Goal: Task Accomplishment & Management: Manage account settings

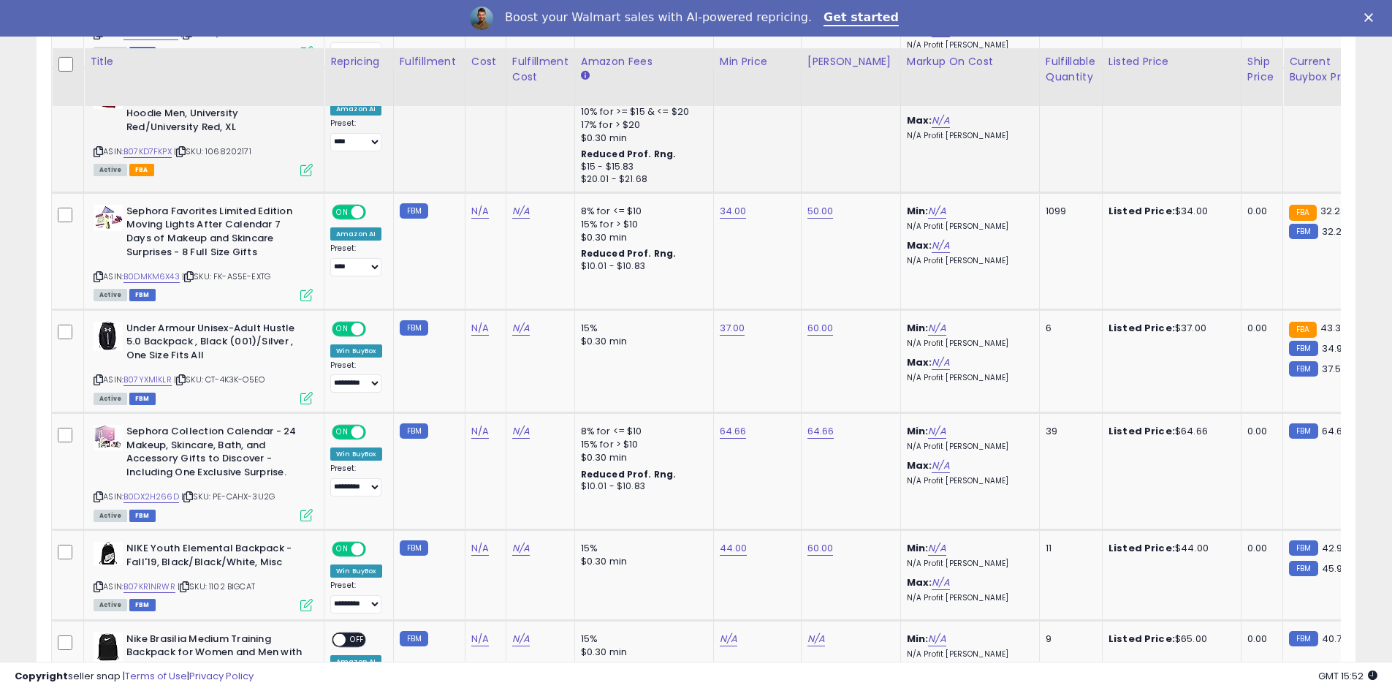
scroll to position [874, 0]
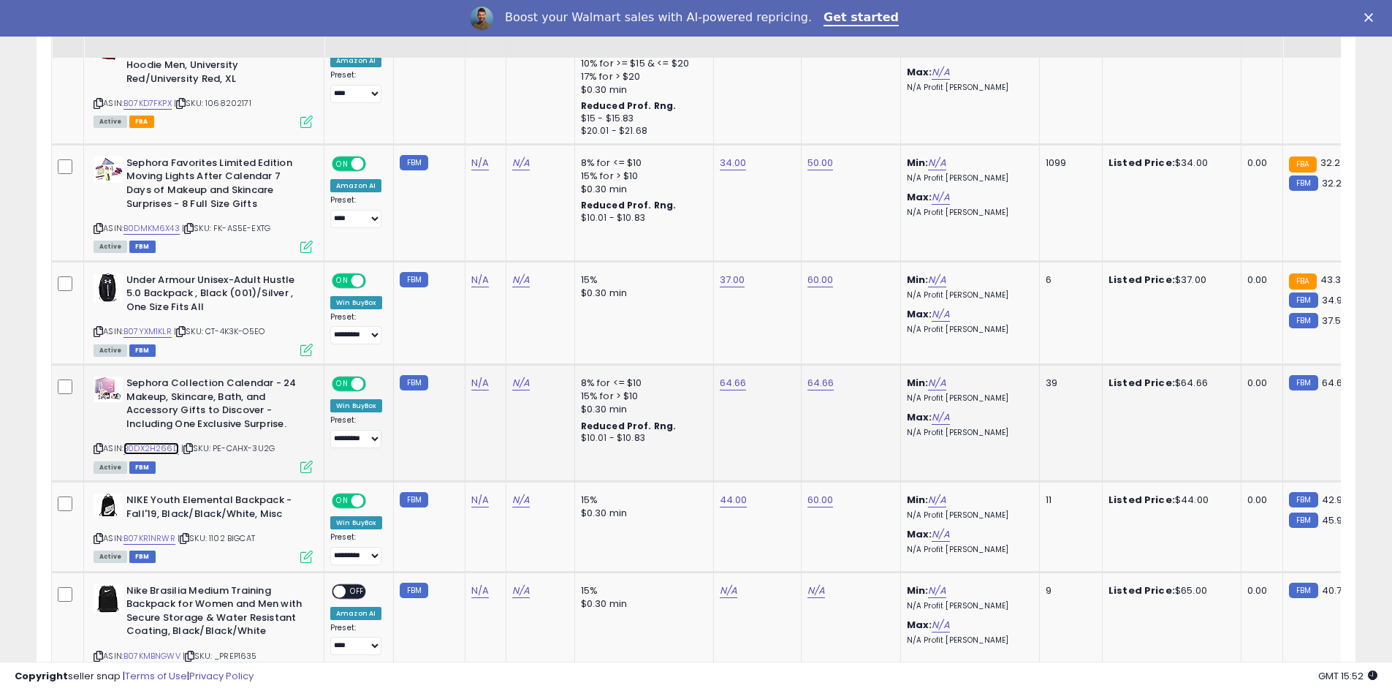
click at [162, 451] on link "B0DX2H266D" at bounding box center [152, 448] width 56 height 12
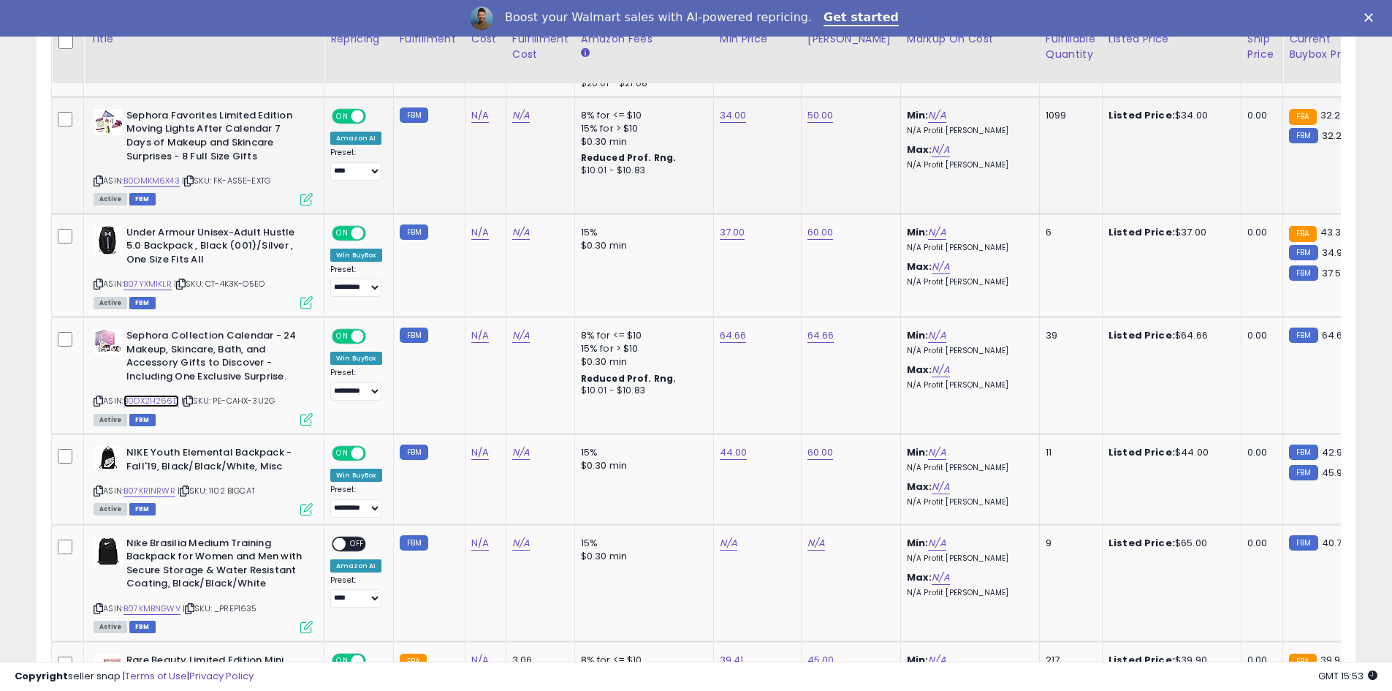
scroll to position [947, 0]
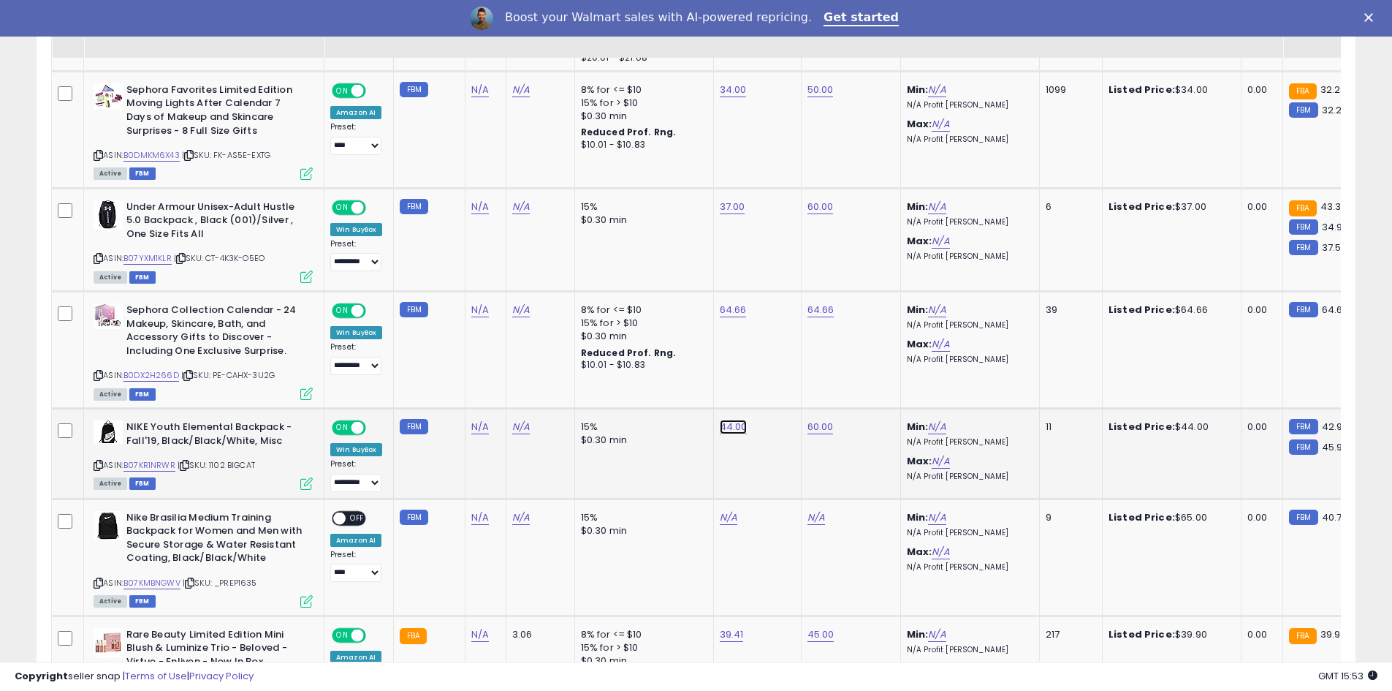
click at [727, 426] on link "44.00" at bounding box center [734, 426] width 28 height 15
drag, startPoint x: 677, startPoint y: 390, endPoint x: 618, endPoint y: 390, distance: 59.9
click at [618, 390] on div "*****" at bounding box center [718, 391] width 210 height 39
type input "**"
click at [775, 387] on icon "submit" at bounding box center [771, 388] width 9 height 9
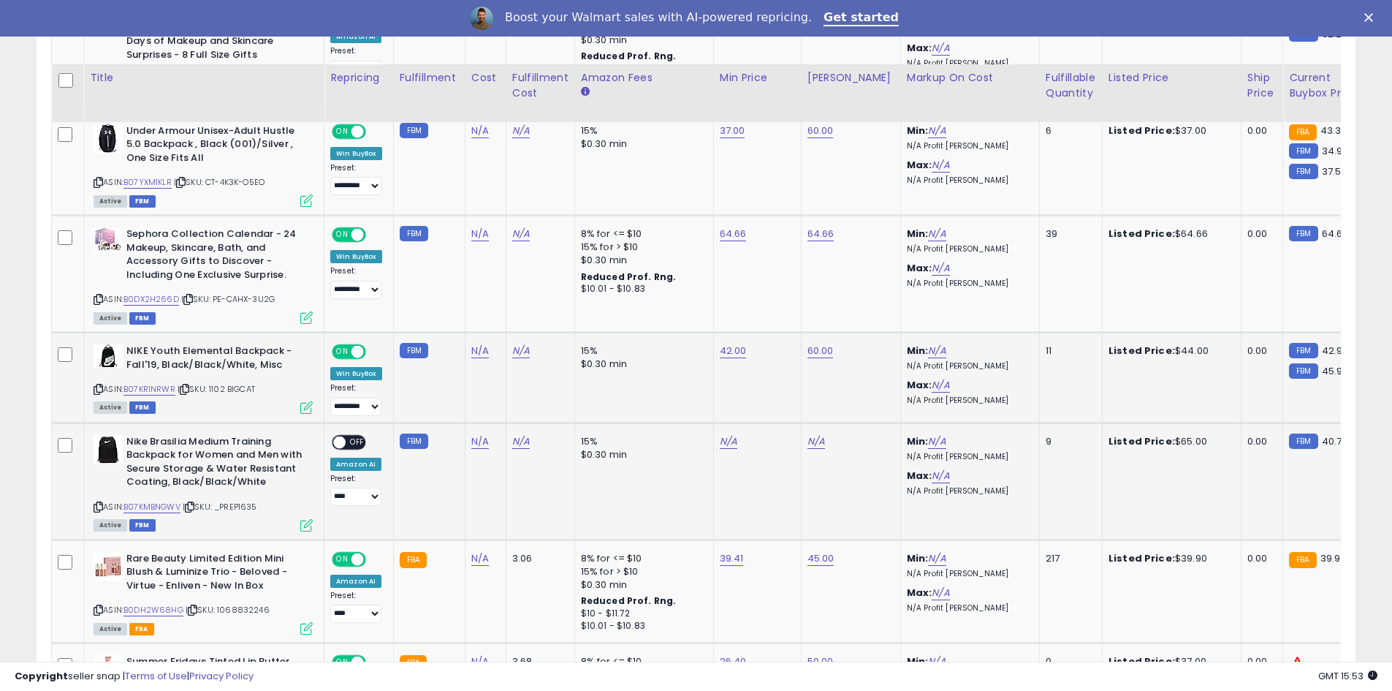
scroll to position [1093, 0]
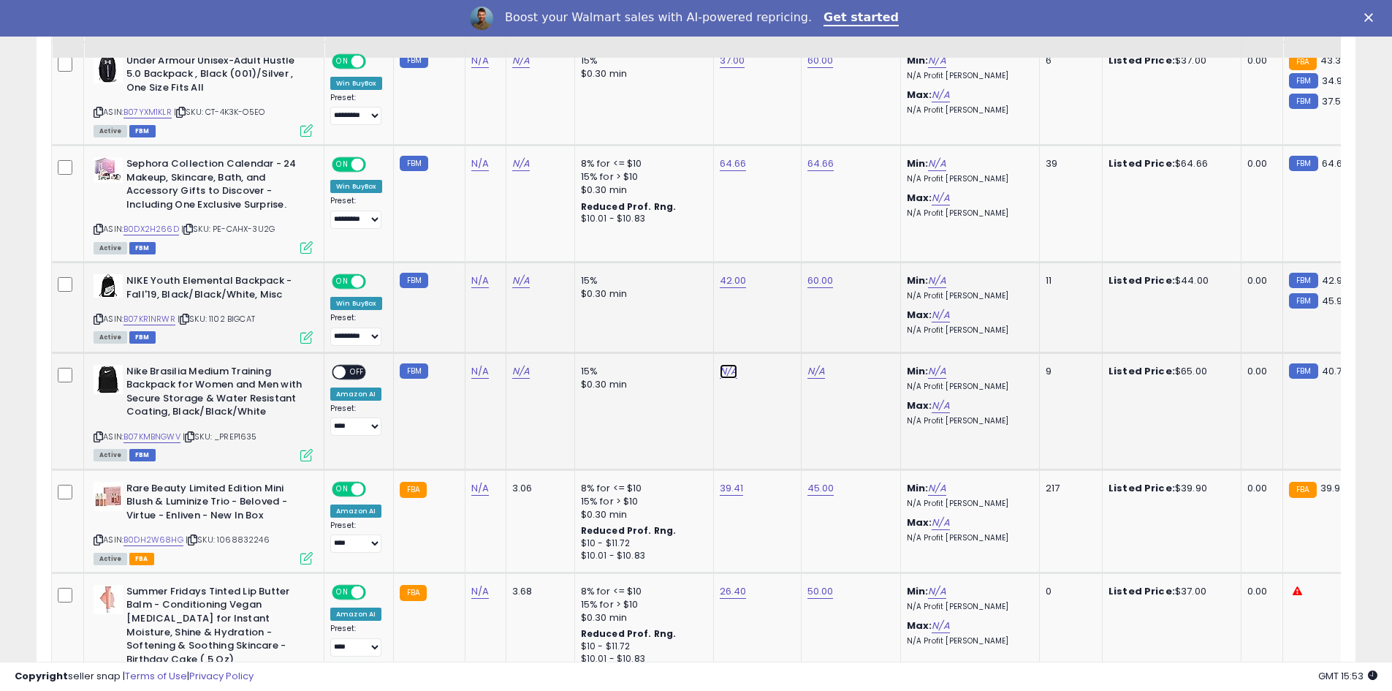
click at [721, 373] on link "N/A" at bounding box center [729, 371] width 18 height 15
type input "**"
drag, startPoint x: 784, startPoint y: 330, endPoint x: 769, endPoint y: 337, distance: 16.7
click at [771, 331] on icon "submit" at bounding box center [766, 333] width 9 height 9
click at [346, 376] on div "ON OFF" at bounding box center [333, 371] width 34 height 12
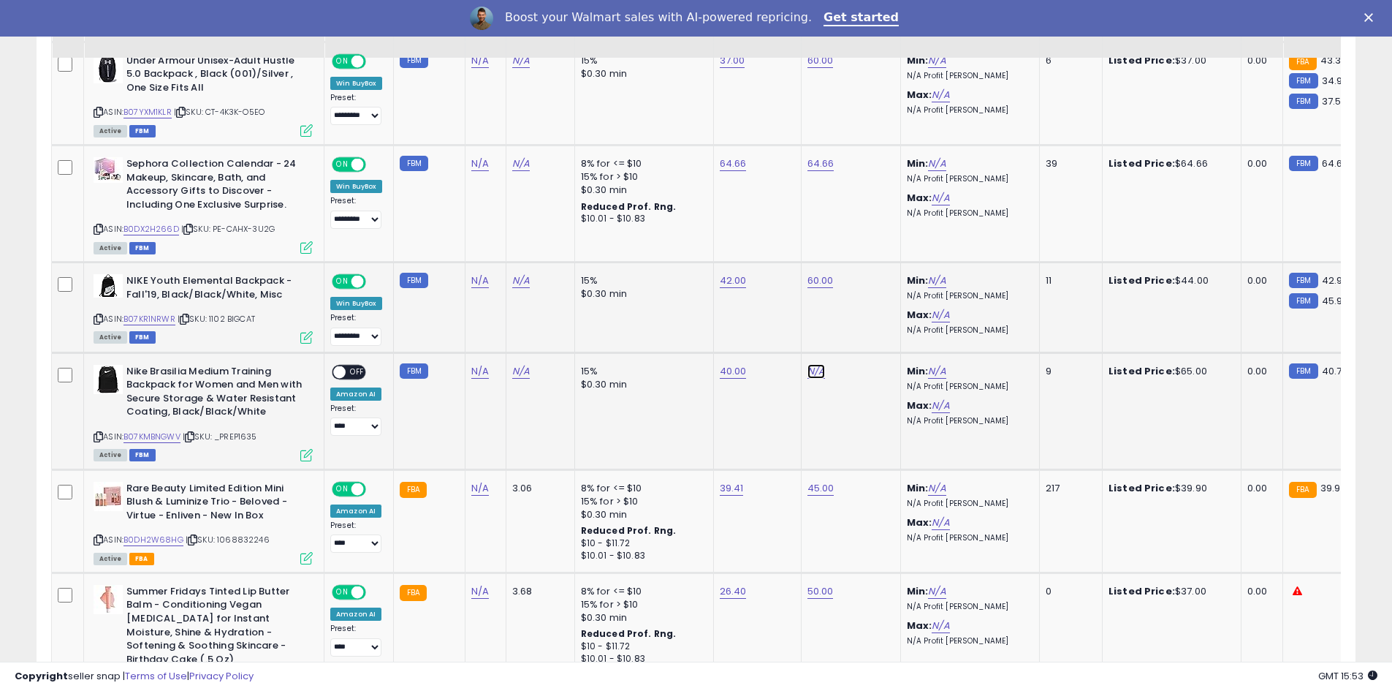
click at [816, 372] on link "N/A" at bounding box center [817, 371] width 18 height 15
type input "**"
click at [859, 329] on icon "submit" at bounding box center [854, 333] width 9 height 9
click at [343, 371] on span at bounding box center [339, 371] width 12 height 12
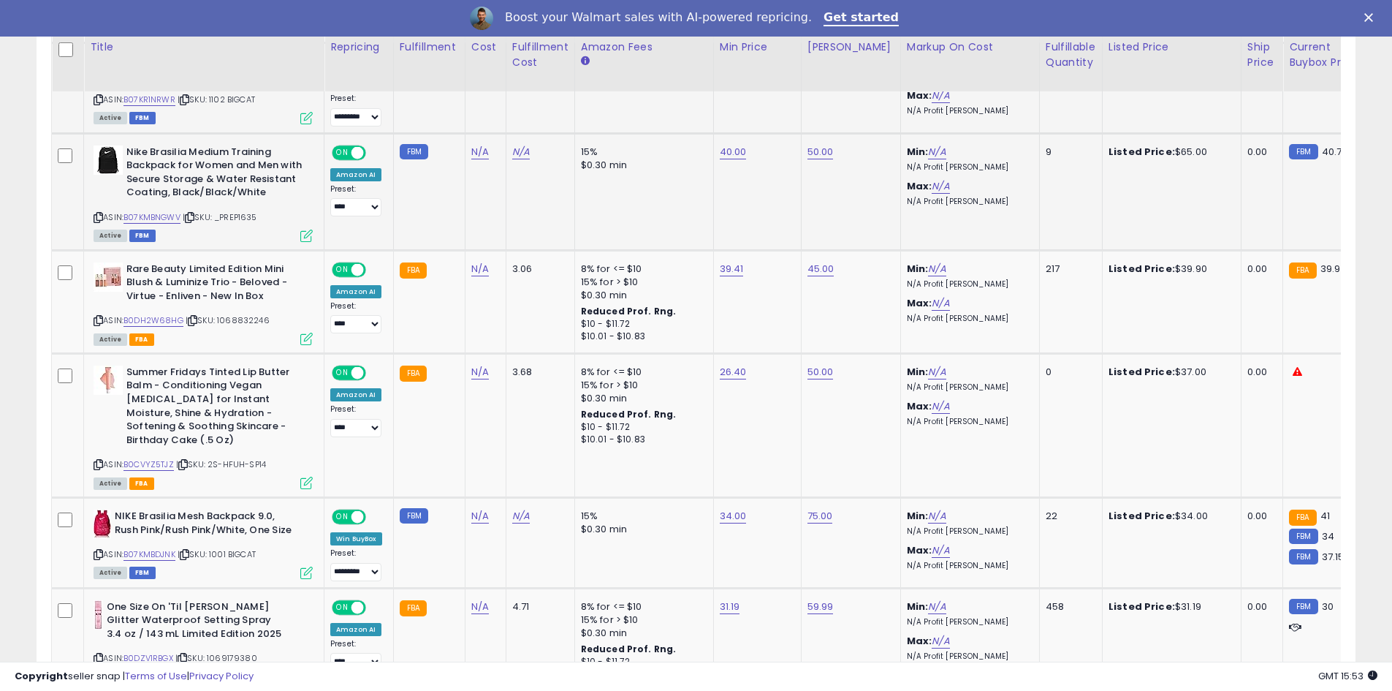
scroll to position [1386, 0]
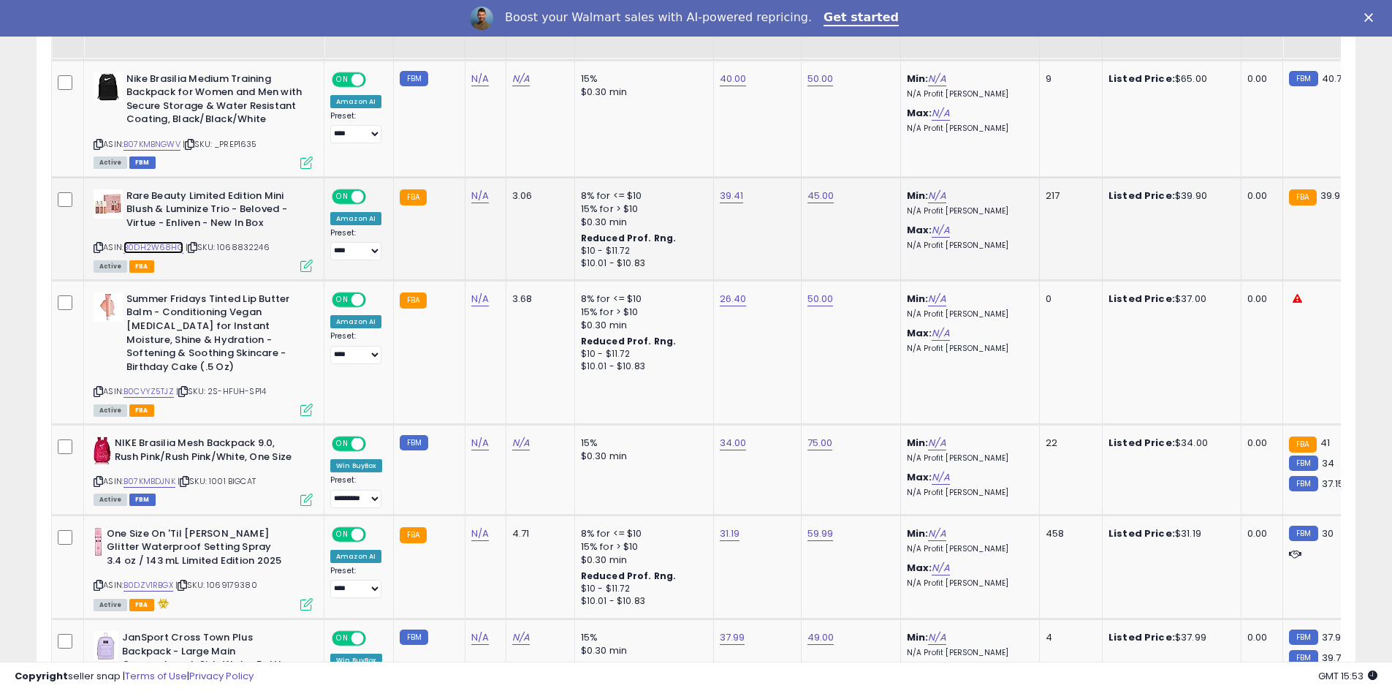
click at [159, 249] on link "B0DH2W68HG" at bounding box center [154, 247] width 60 height 12
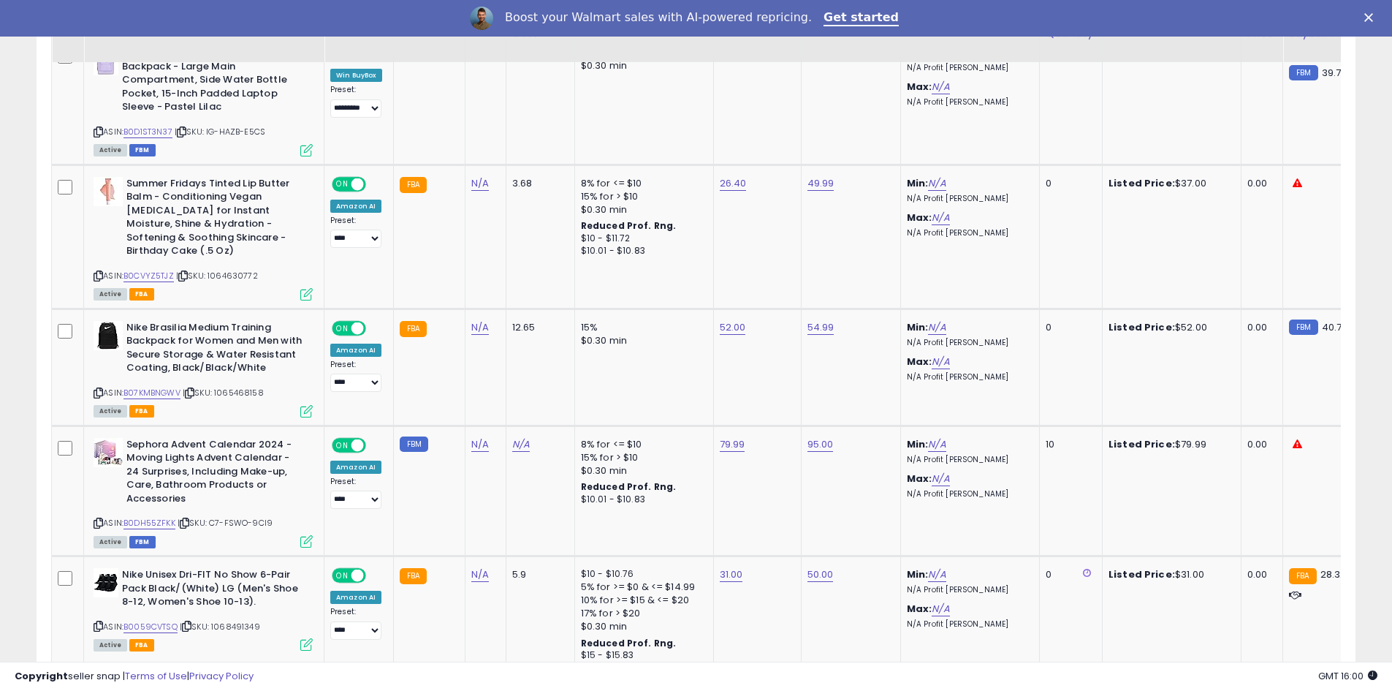
scroll to position [2043, 0]
